Goal: Task Accomplishment & Management: Complete application form

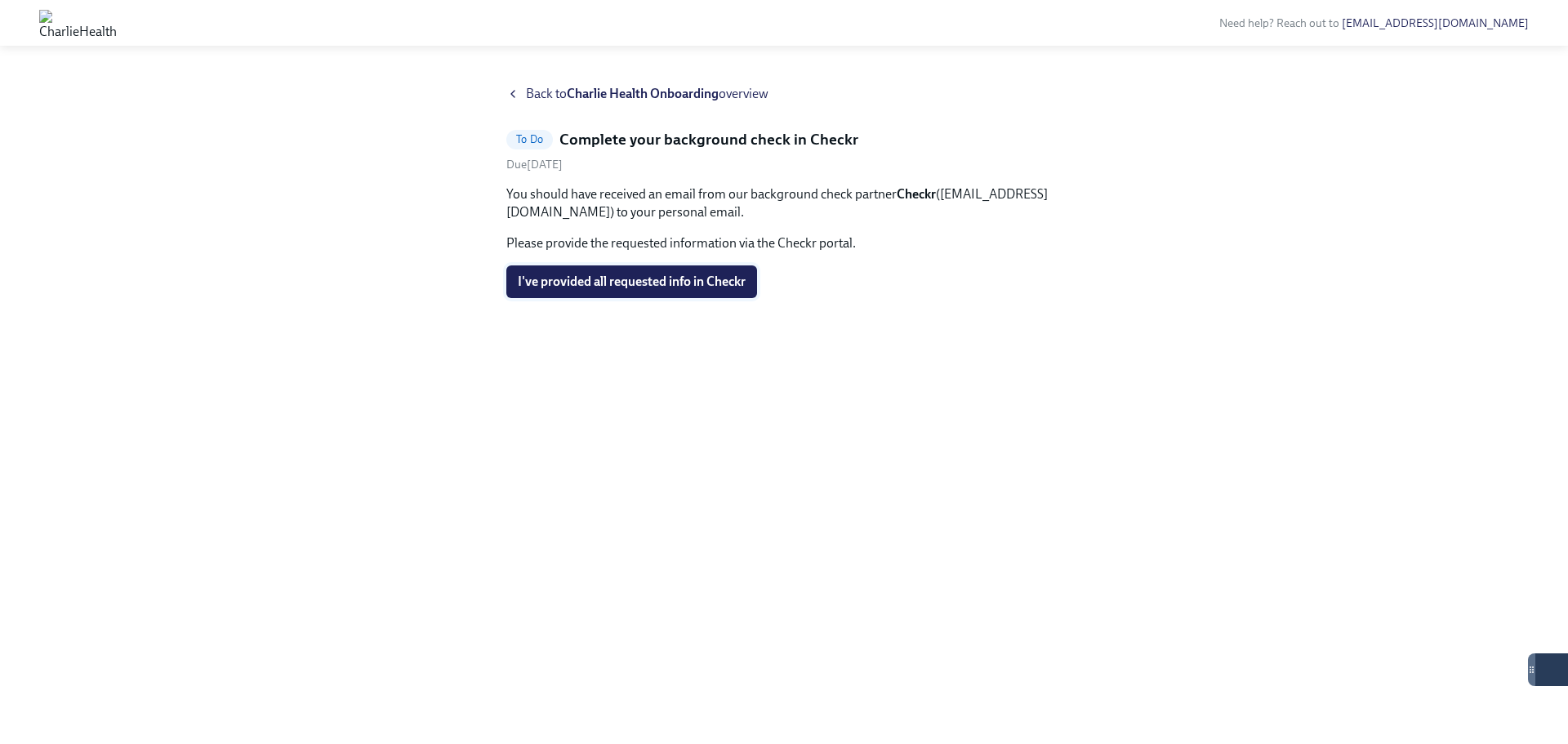
click at [713, 276] on span "I've provided all requested info in Checkr" at bounding box center [631, 281] width 228 height 16
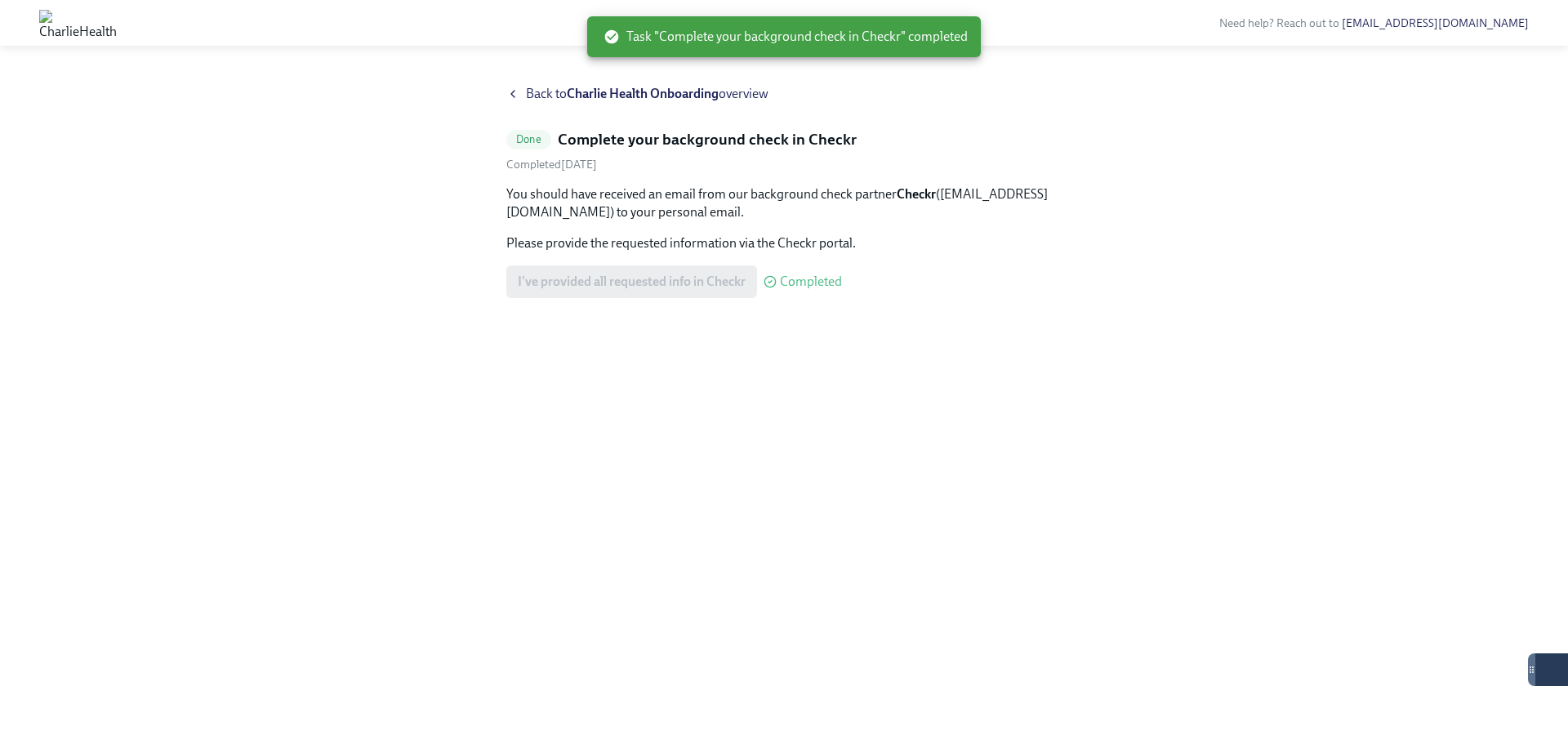
click at [514, 93] on icon at bounding box center [513, 93] width 13 height 13
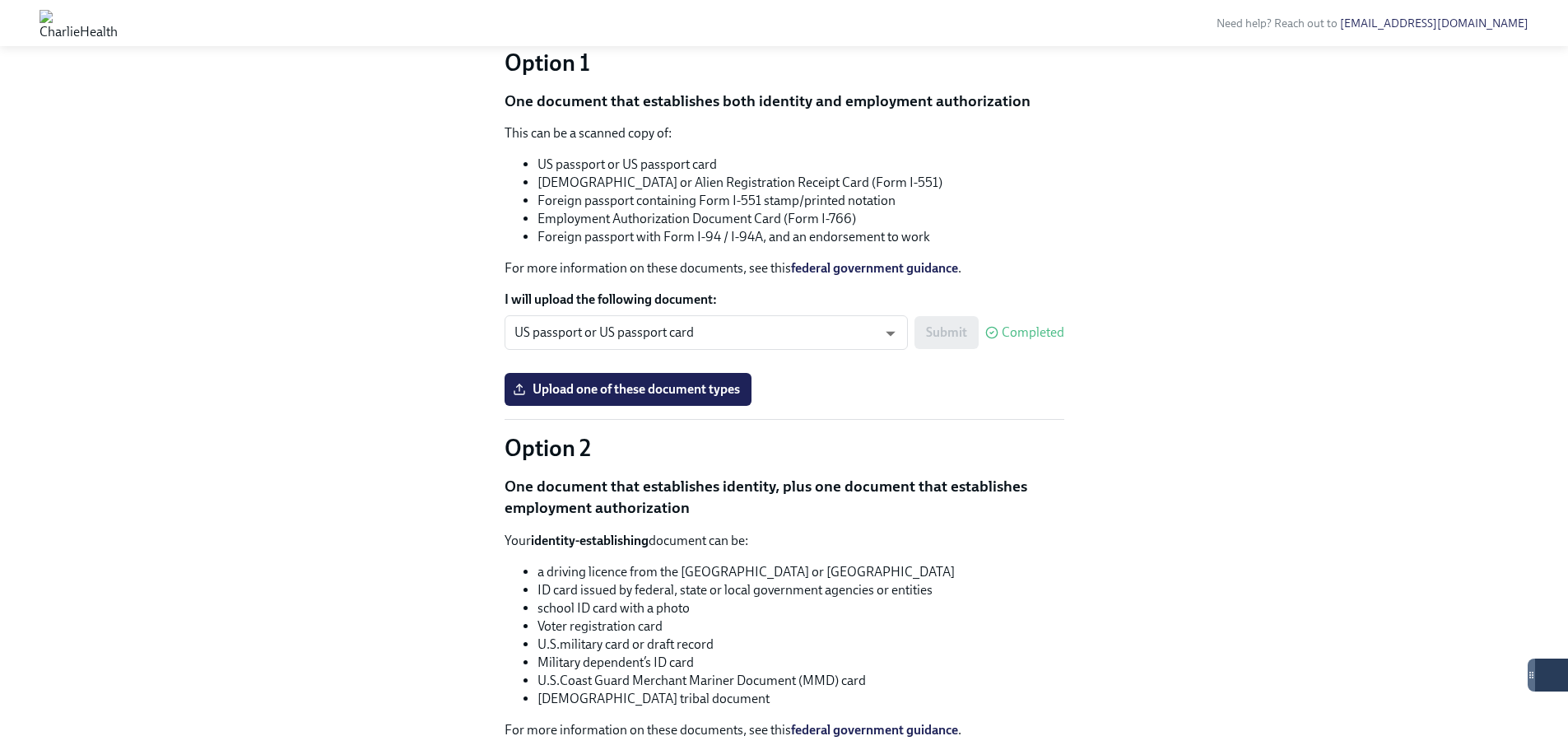
scroll to position [906, 0]
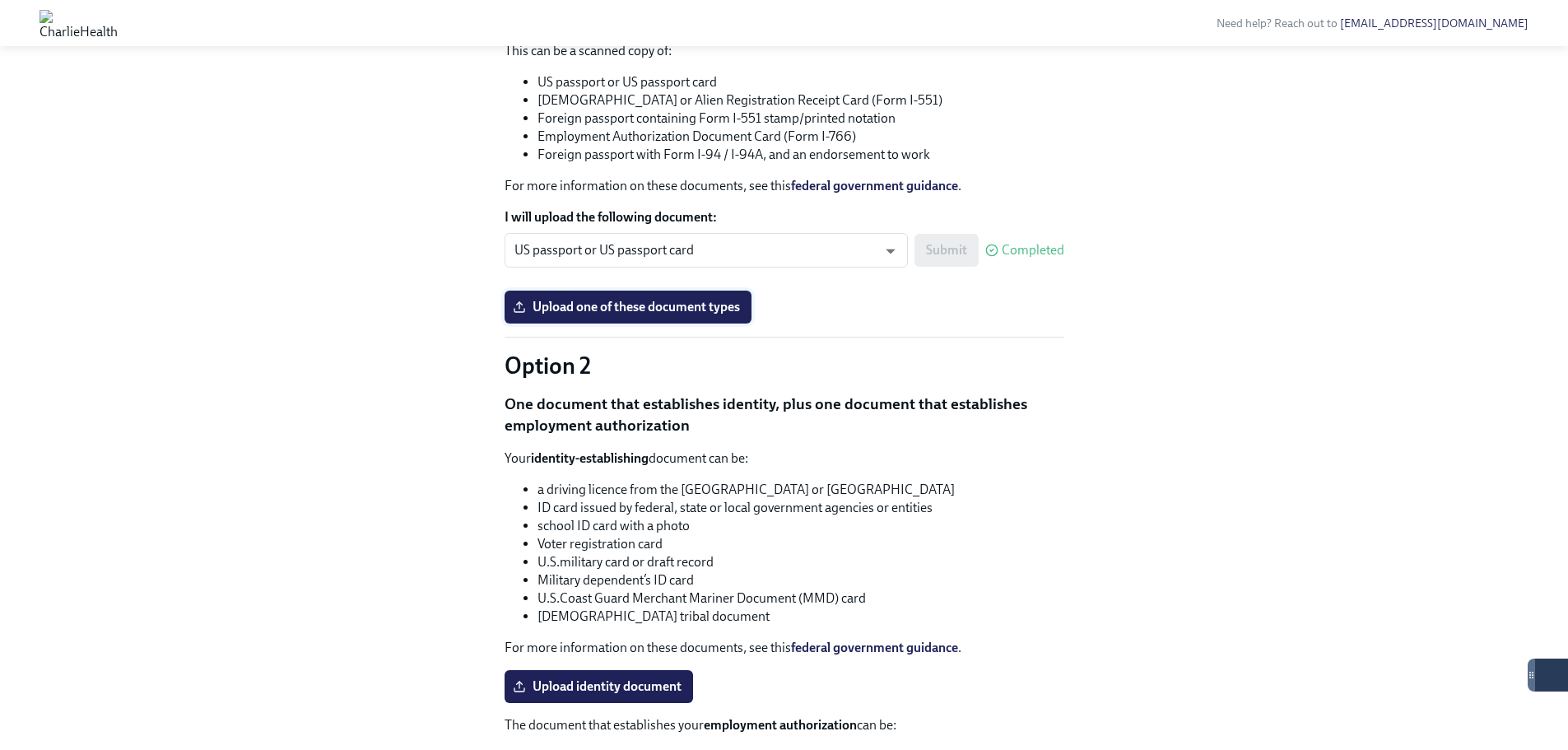
click at [689, 324] on label "Upload one of these document types" at bounding box center [628, 307] width 247 height 33
click at [0, 0] on input "Upload one of these document types" at bounding box center [0, 0] width 0 height 0
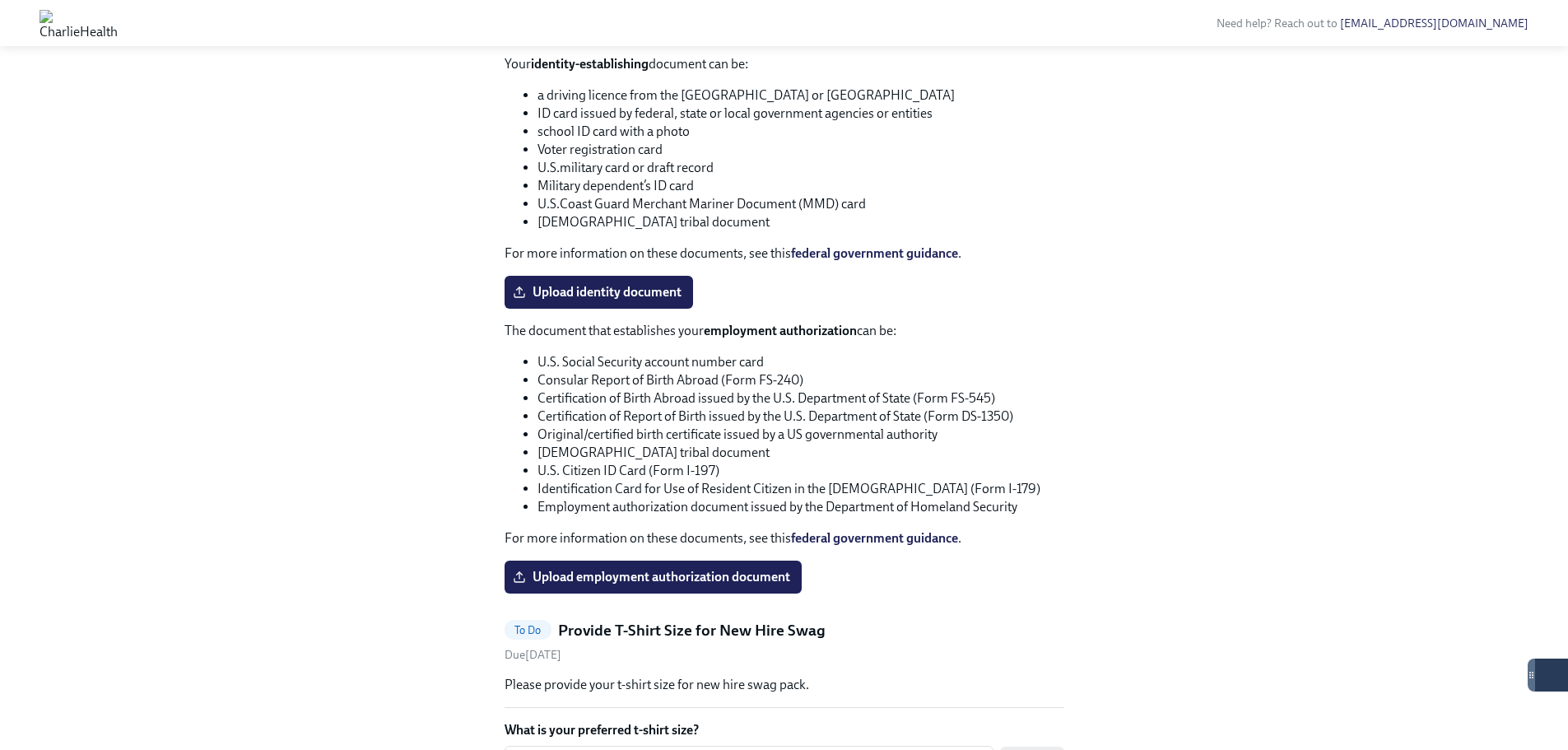
scroll to position [1317, 0]
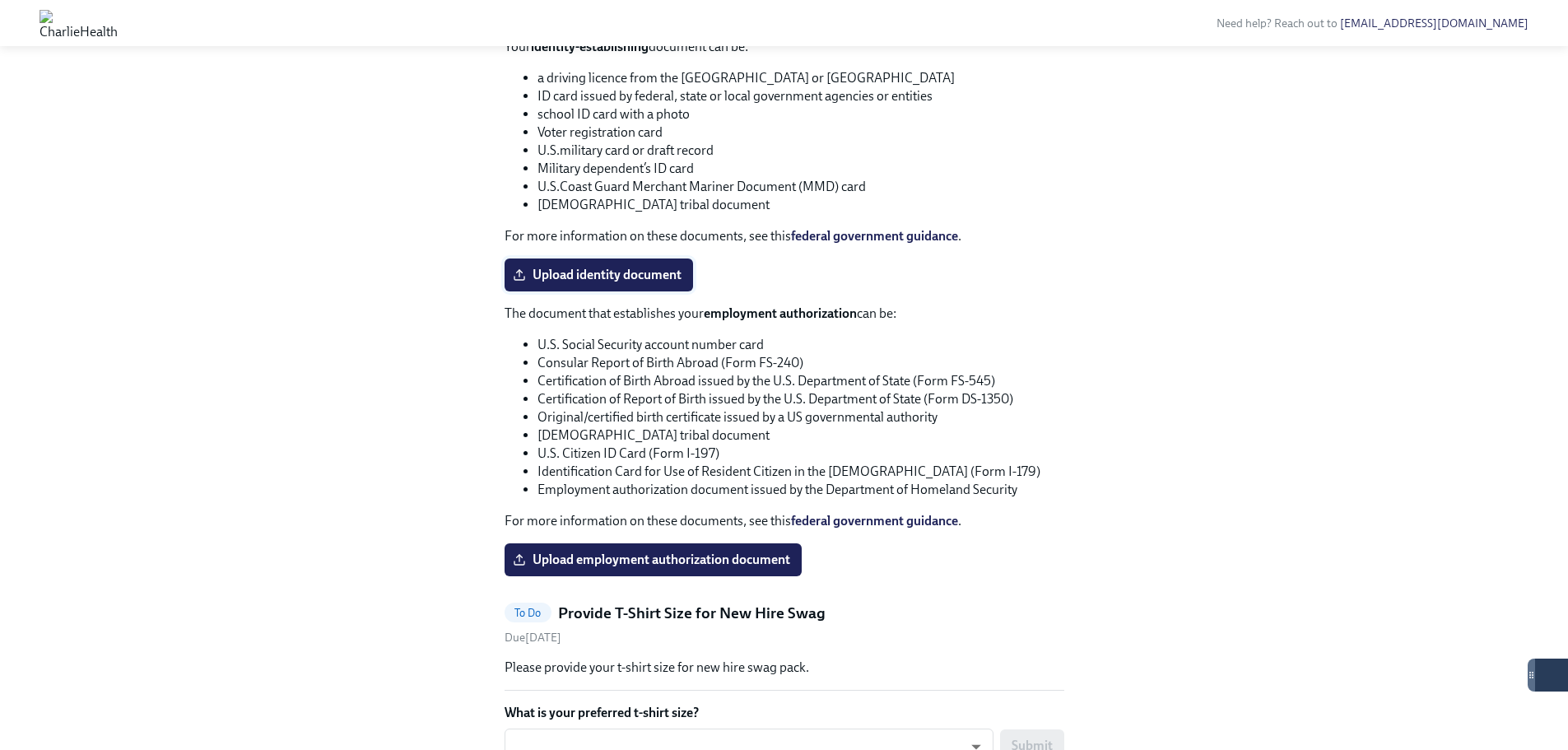
click at [589, 284] on span "Upload identity document" at bounding box center [598, 275] width 165 height 16
click at [0, 0] on input "Upload identity document" at bounding box center [0, 0] width 0 height 0
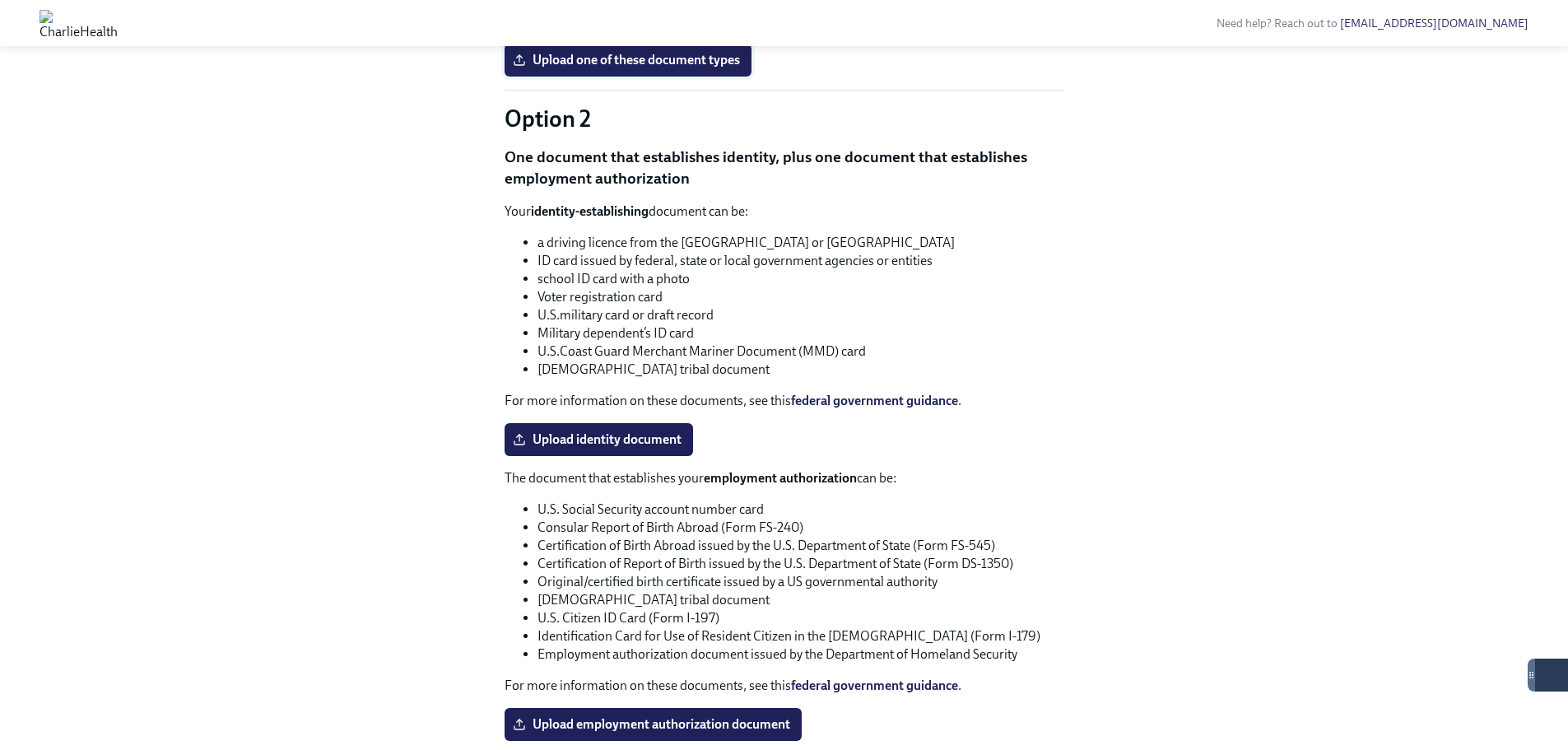
click at [605, 68] on span "Upload one of these document types" at bounding box center [628, 60] width 224 height 16
click at [0, 0] on input "Upload one of these document types" at bounding box center [0, 0] width 0 height 0
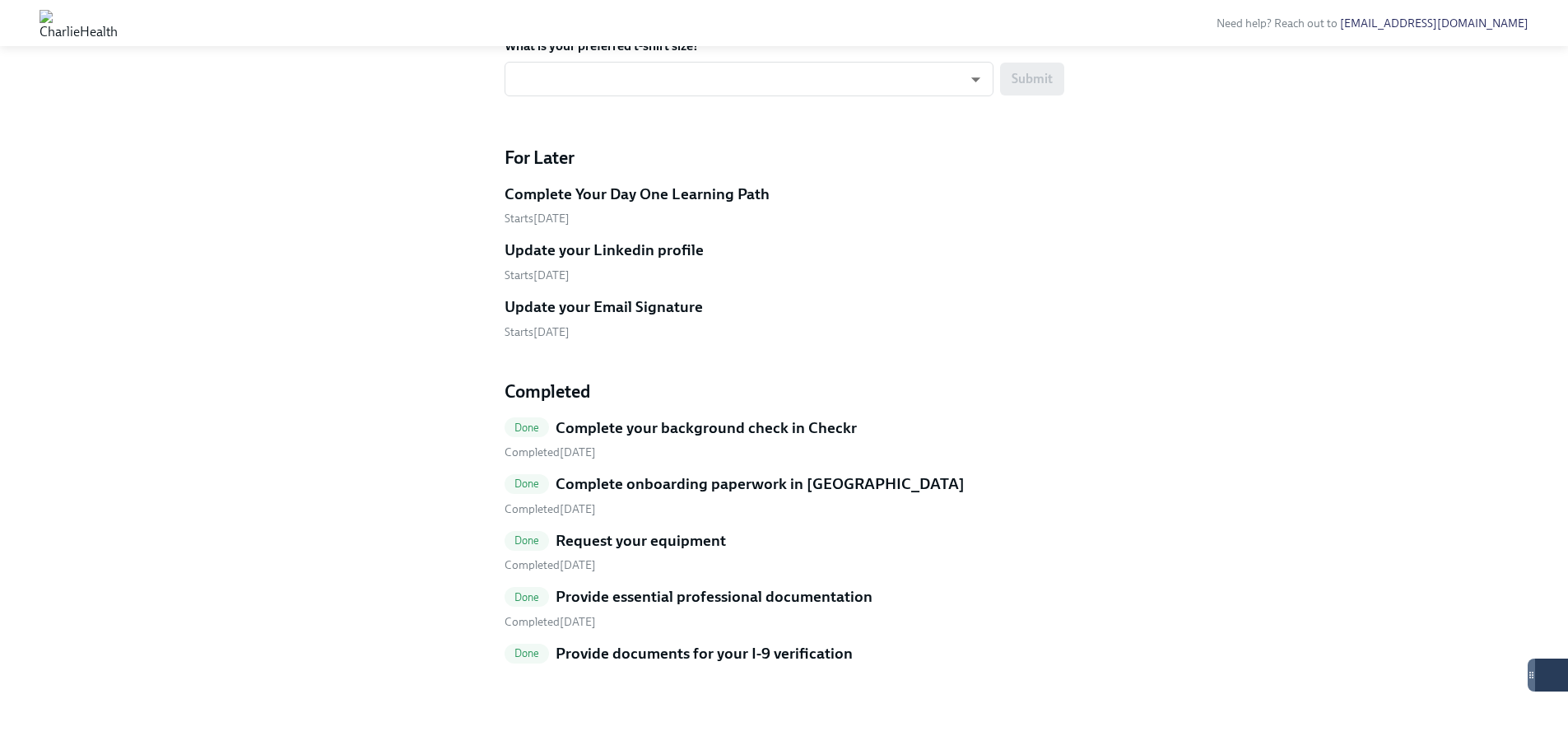
scroll to position [931, 0]
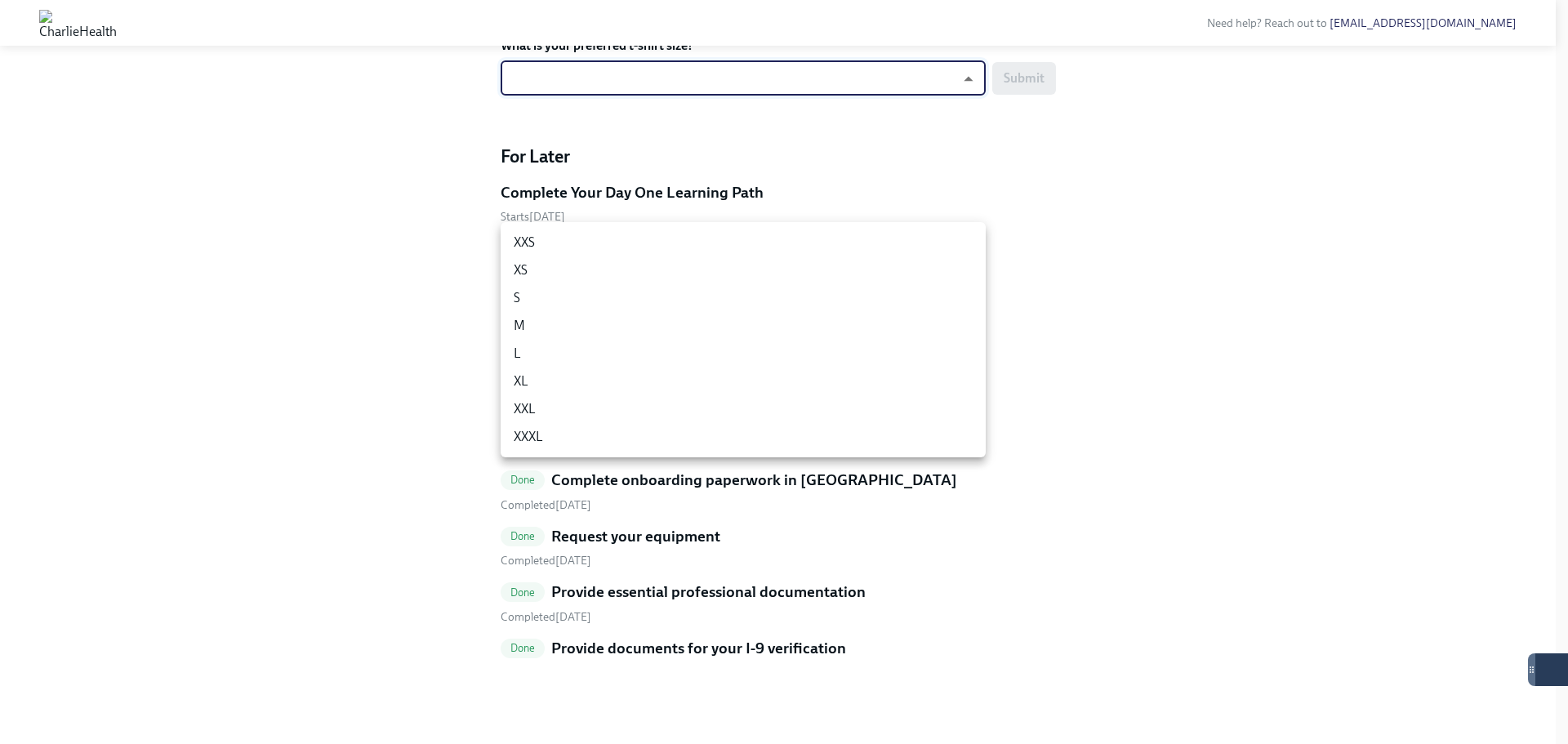
click at [530, 380] on li "XL" at bounding box center [743, 381] width 485 height 28
type input "ghyeC6wAT"
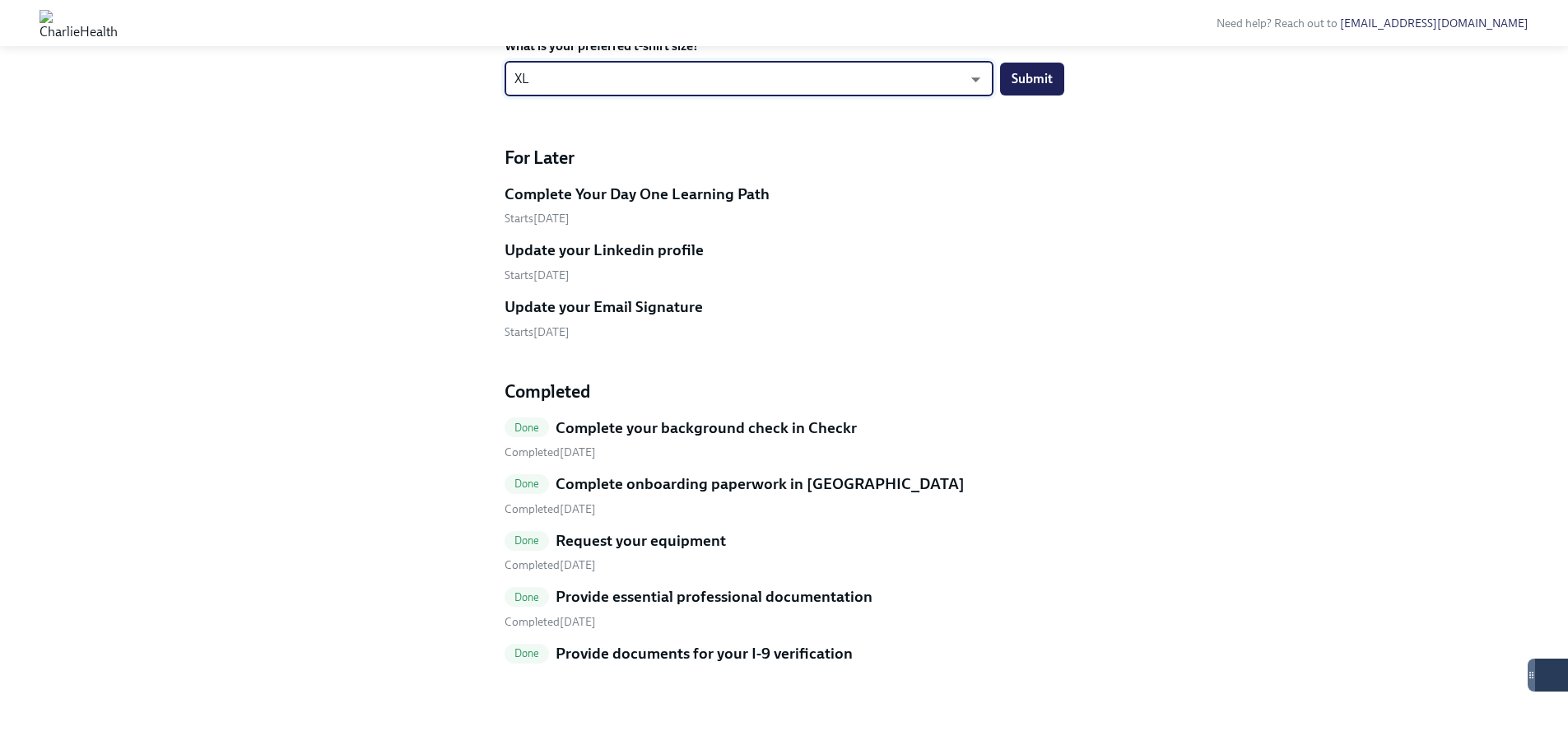
click at [874, 205] on div "Complete Your Day One Learning Path" at bounding box center [784, 194] width 560 height 21
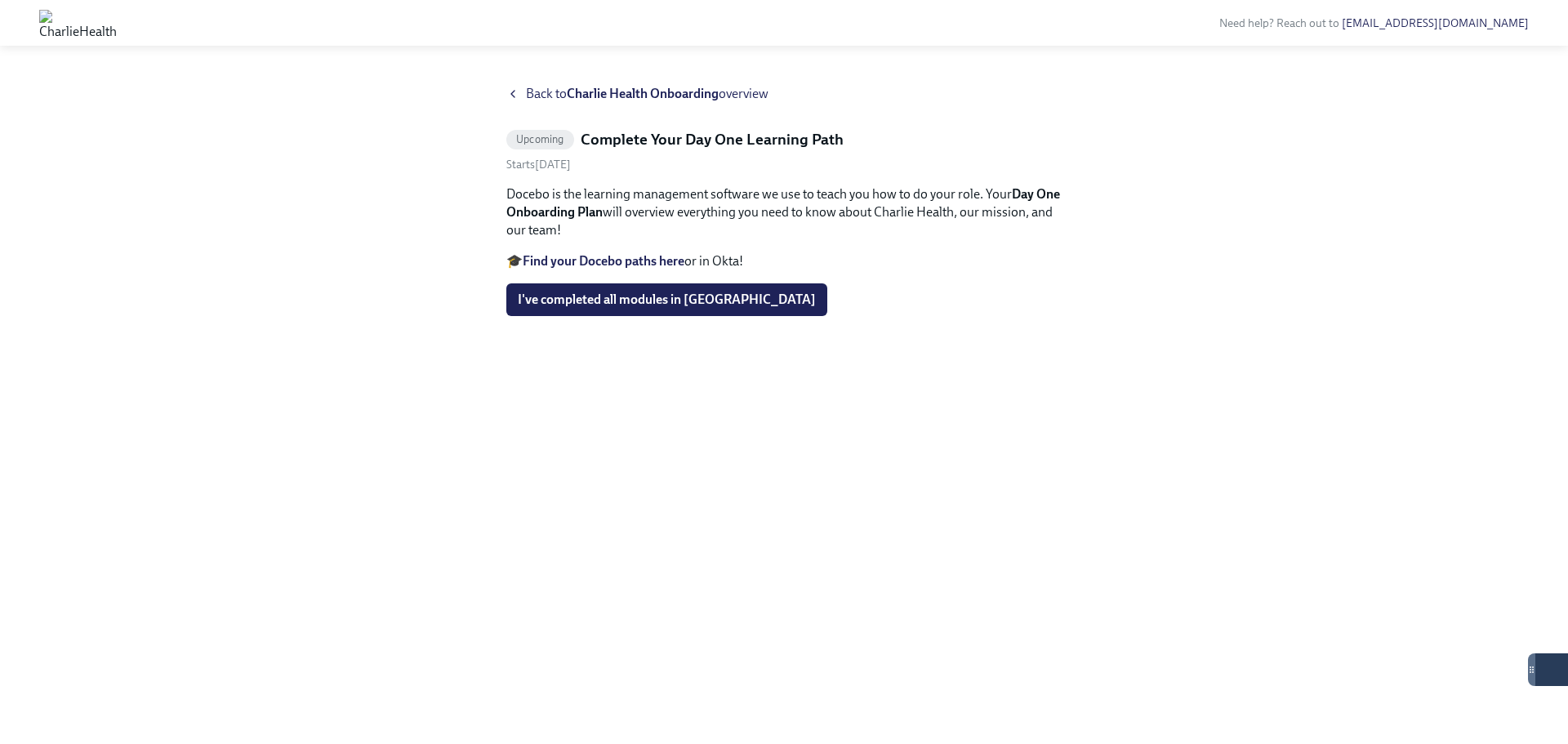
click at [516, 85] on div "Back to Charlie Health Onboarding overview" at bounding box center [784, 94] width 555 height 18
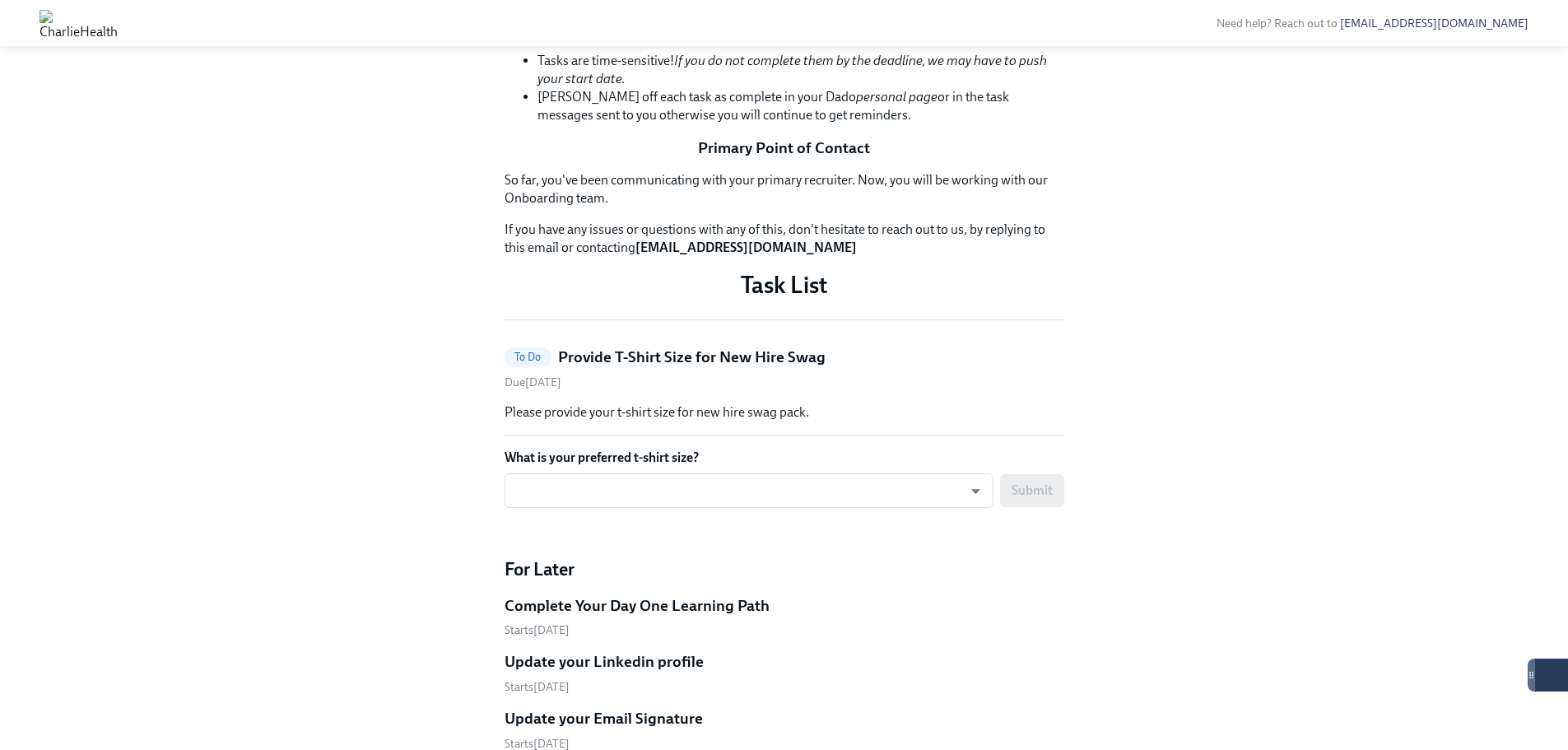
scroll to position [576, 0]
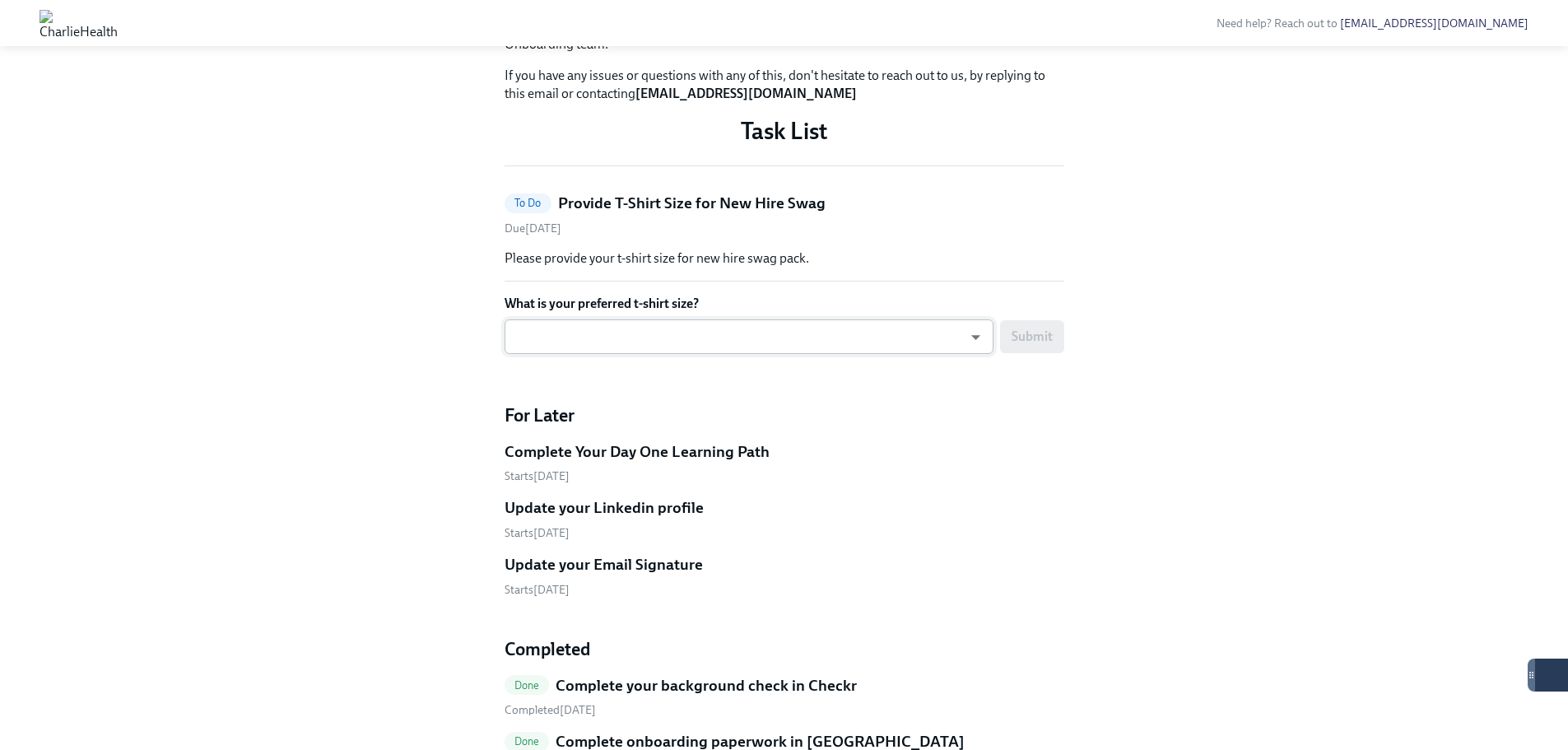
click at [935, 599] on body "Need help? Reach out to [EMAIL_ADDRESS][DOMAIN_NAME] Hi [PERSON_NAME]! This is …" at bounding box center [784, 224] width 1568 height 1600
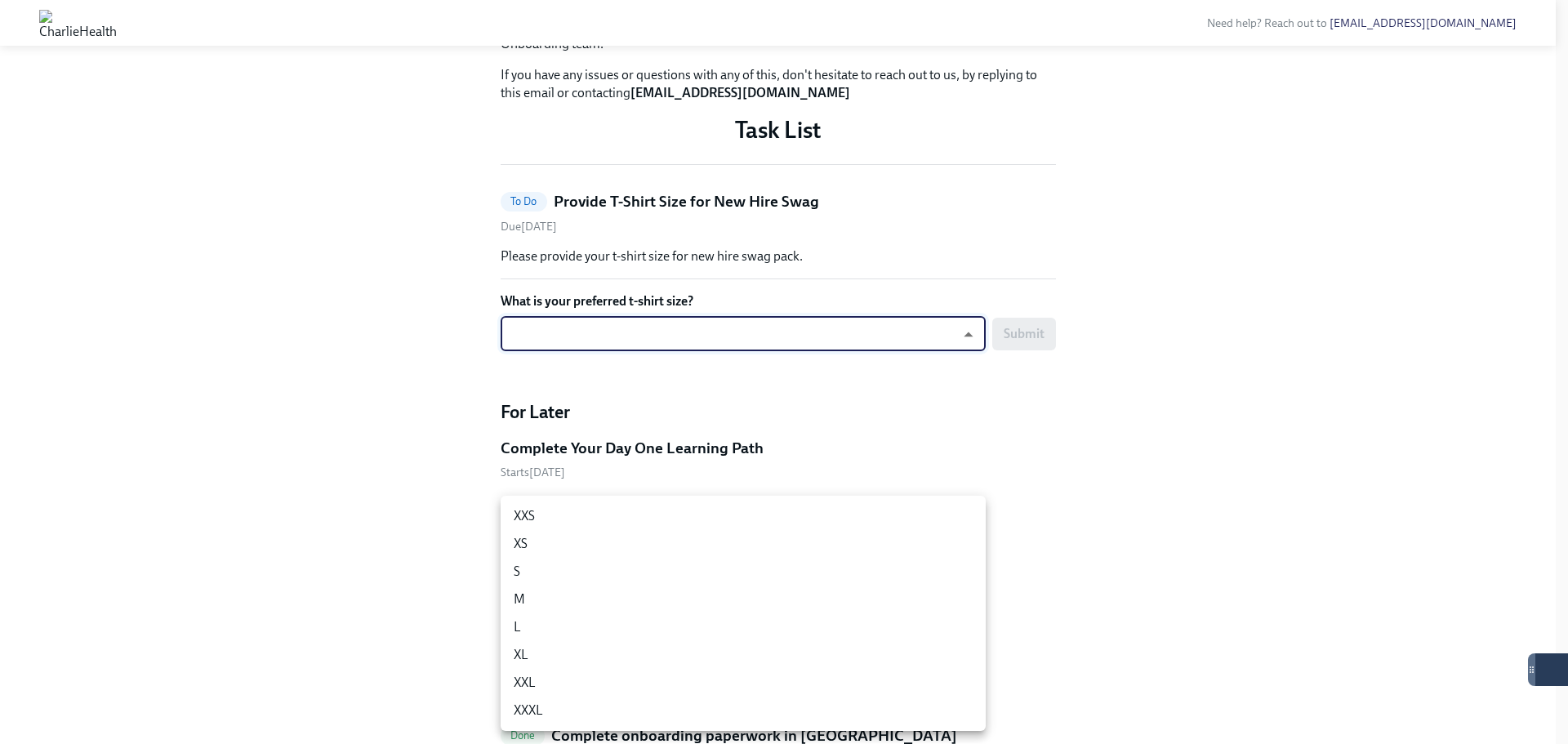
click at [590, 649] on li "XL" at bounding box center [743, 654] width 485 height 28
type input "ghyeC6wAT"
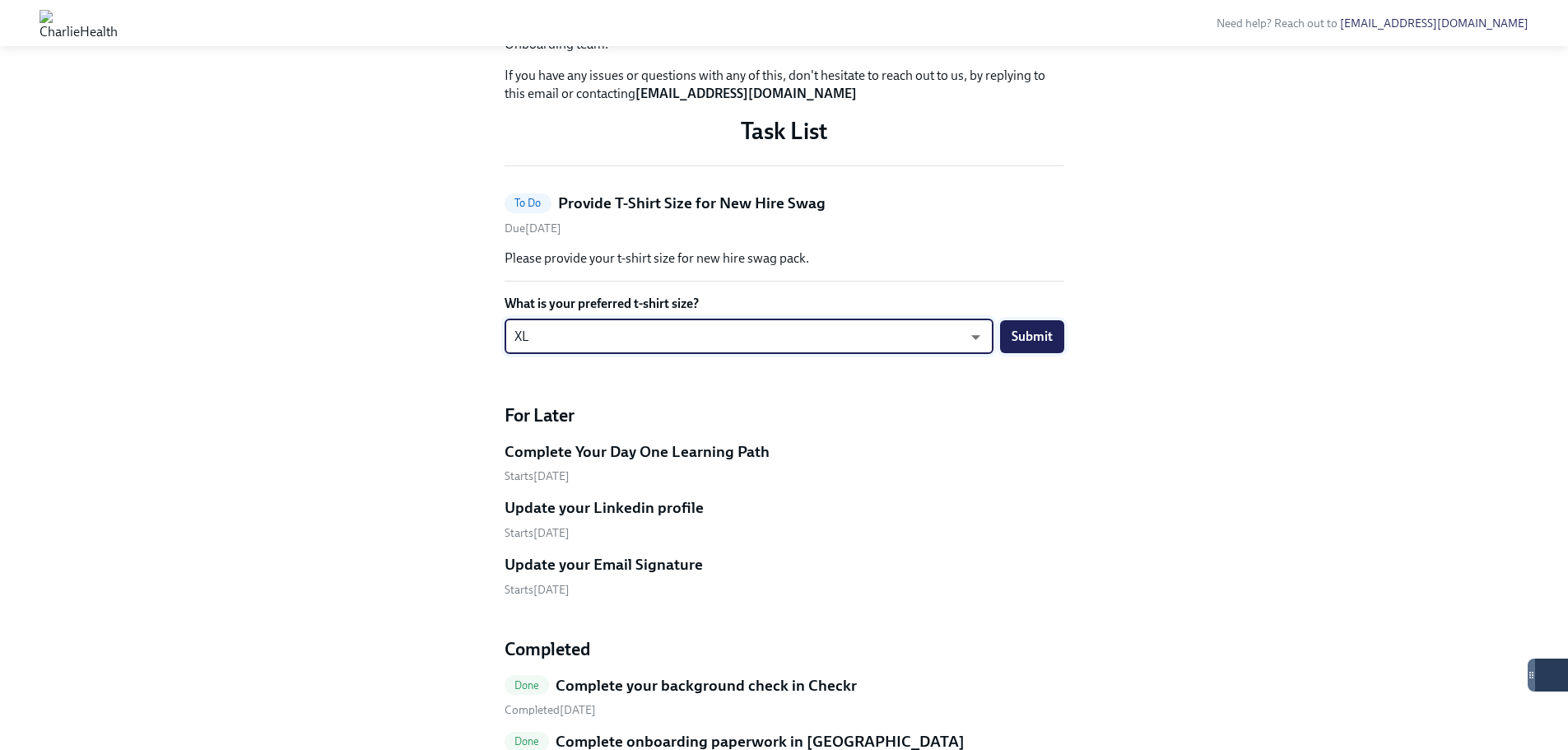
click at [1038, 354] on button "Submit" at bounding box center [1032, 337] width 64 height 33
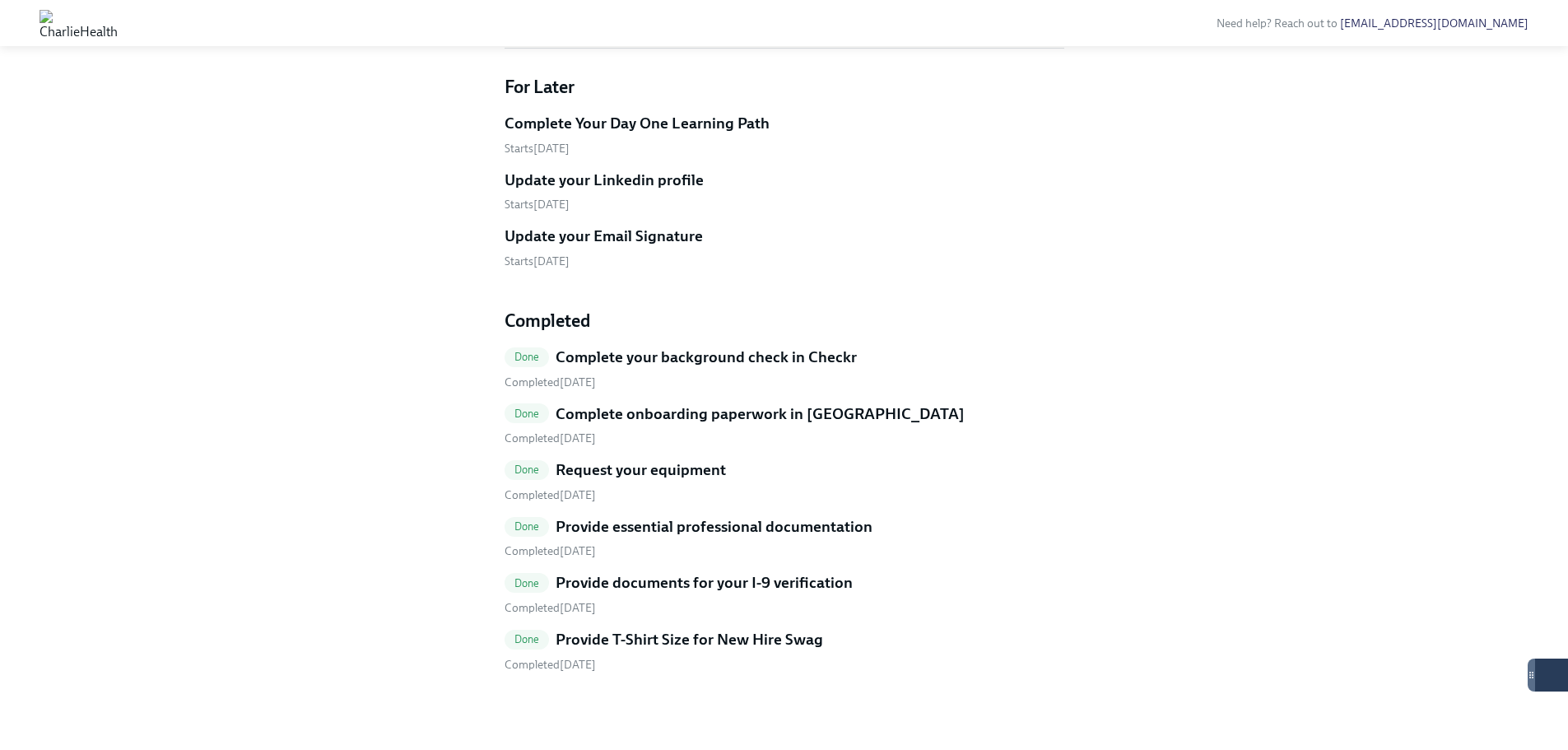
scroll to position [792, 0]
click at [537, 474] on span "Done" at bounding box center [527, 468] width 46 height 13
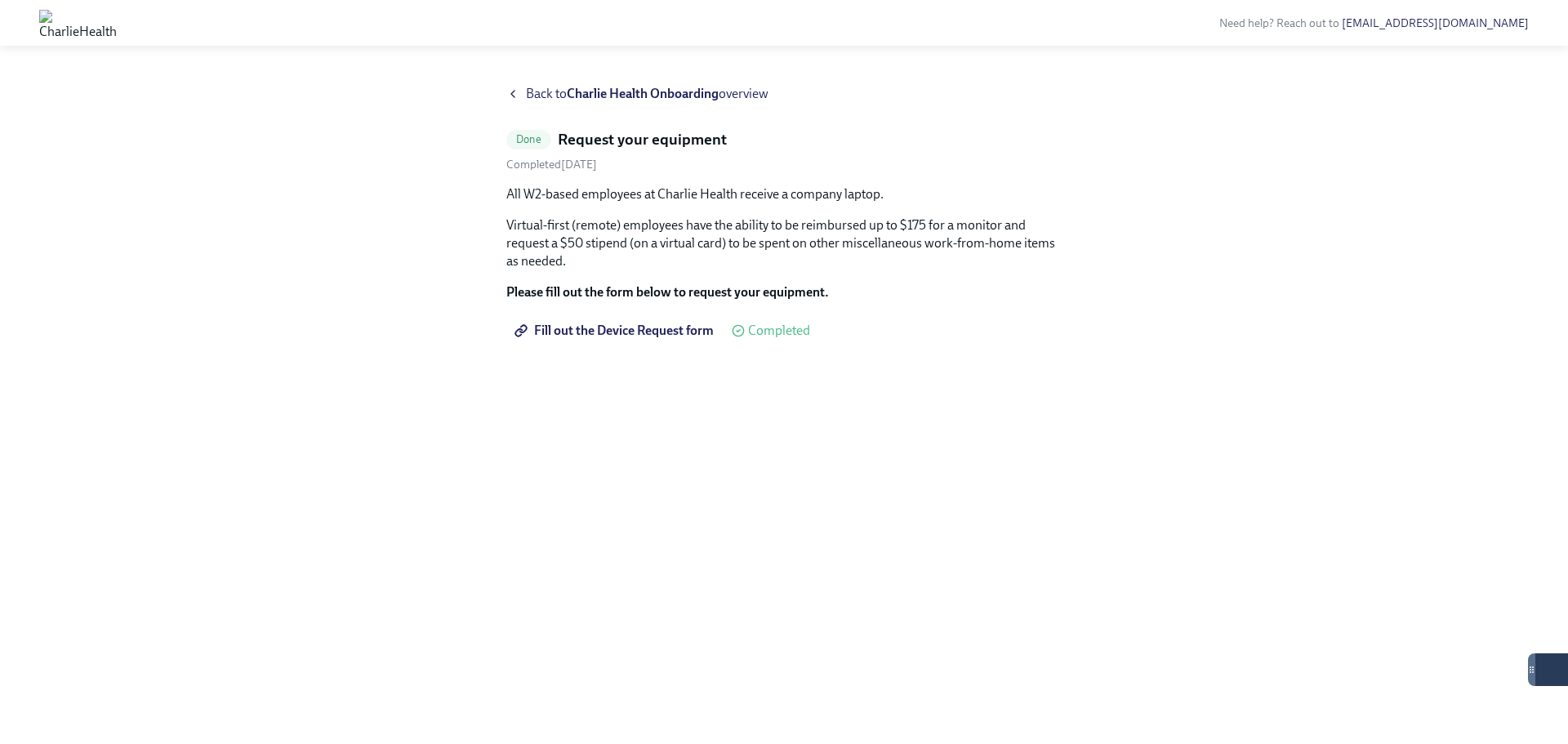
click at [680, 337] on span "Fill out the Device Request form" at bounding box center [615, 331] width 196 height 16
click at [514, 92] on icon at bounding box center [513, 93] width 13 height 13
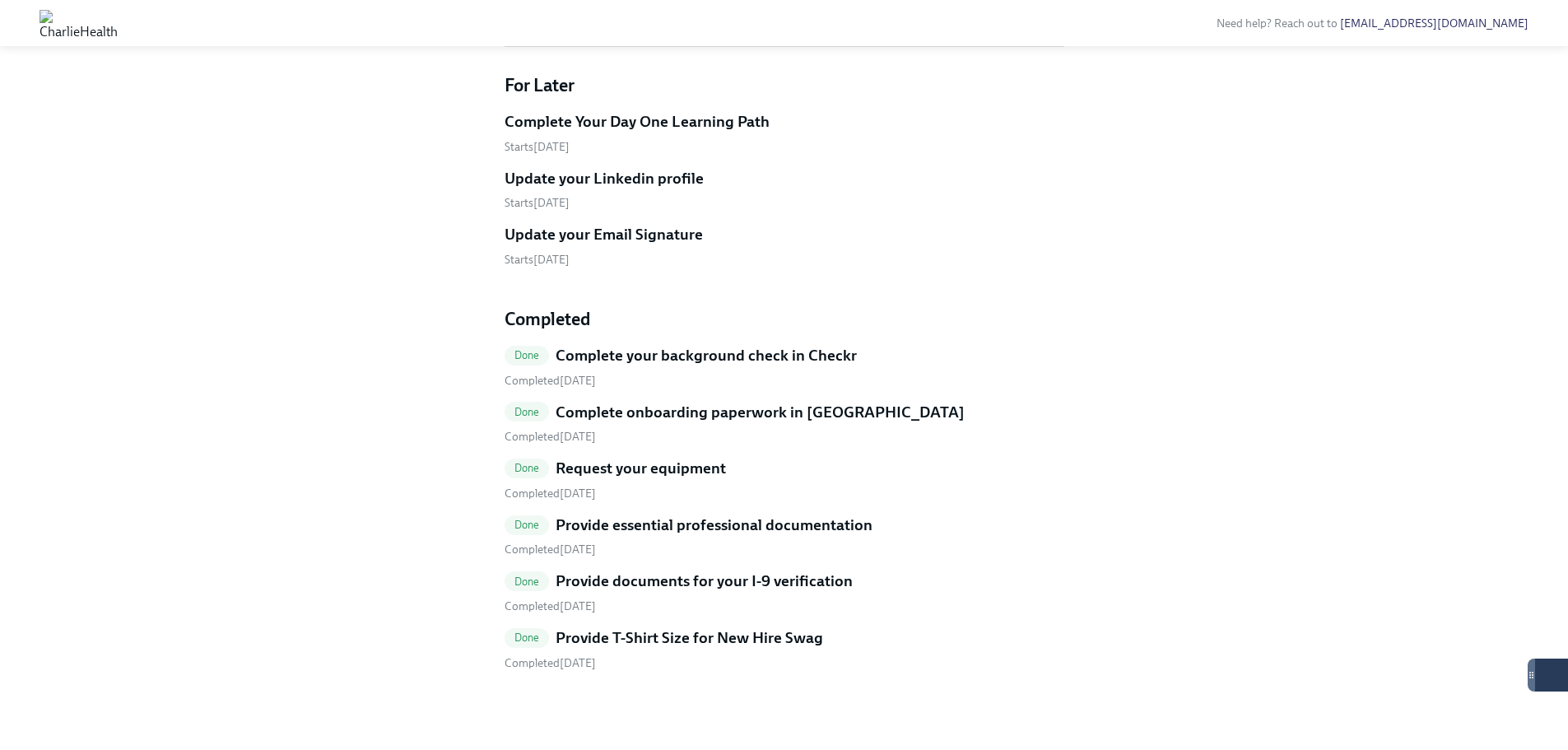
scroll to position [906, 0]
